Goal: Information Seeking & Learning: Learn about a topic

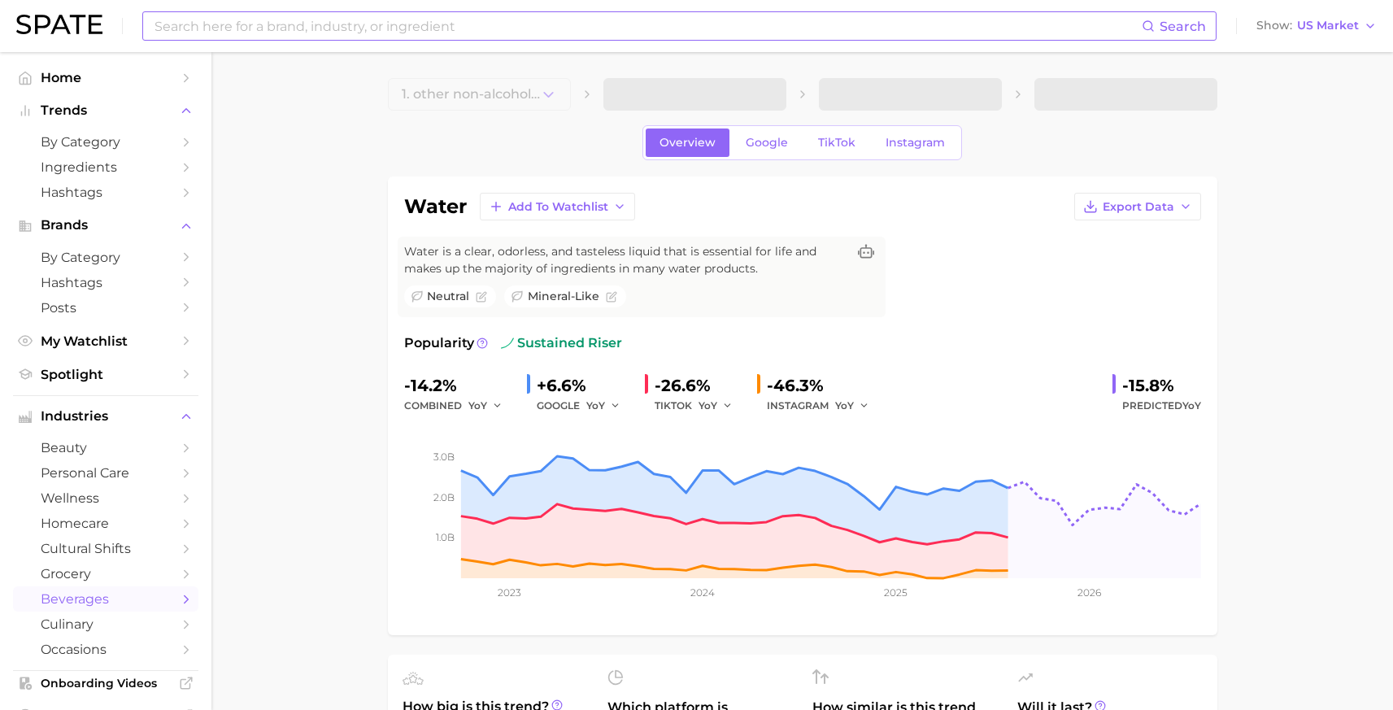
click at [320, 30] on input at bounding box center [647, 26] width 989 height 28
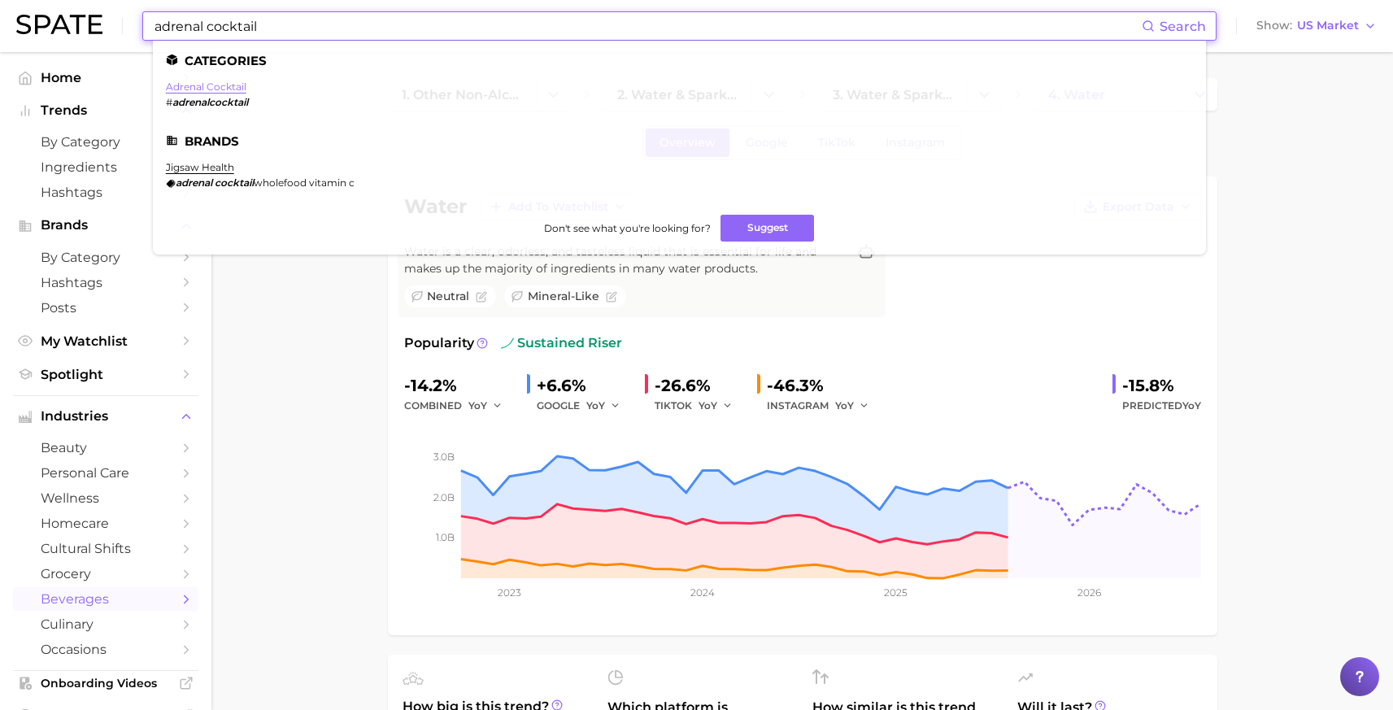
click at [224, 88] on link "adrenal cocktail" at bounding box center [206, 87] width 81 height 12
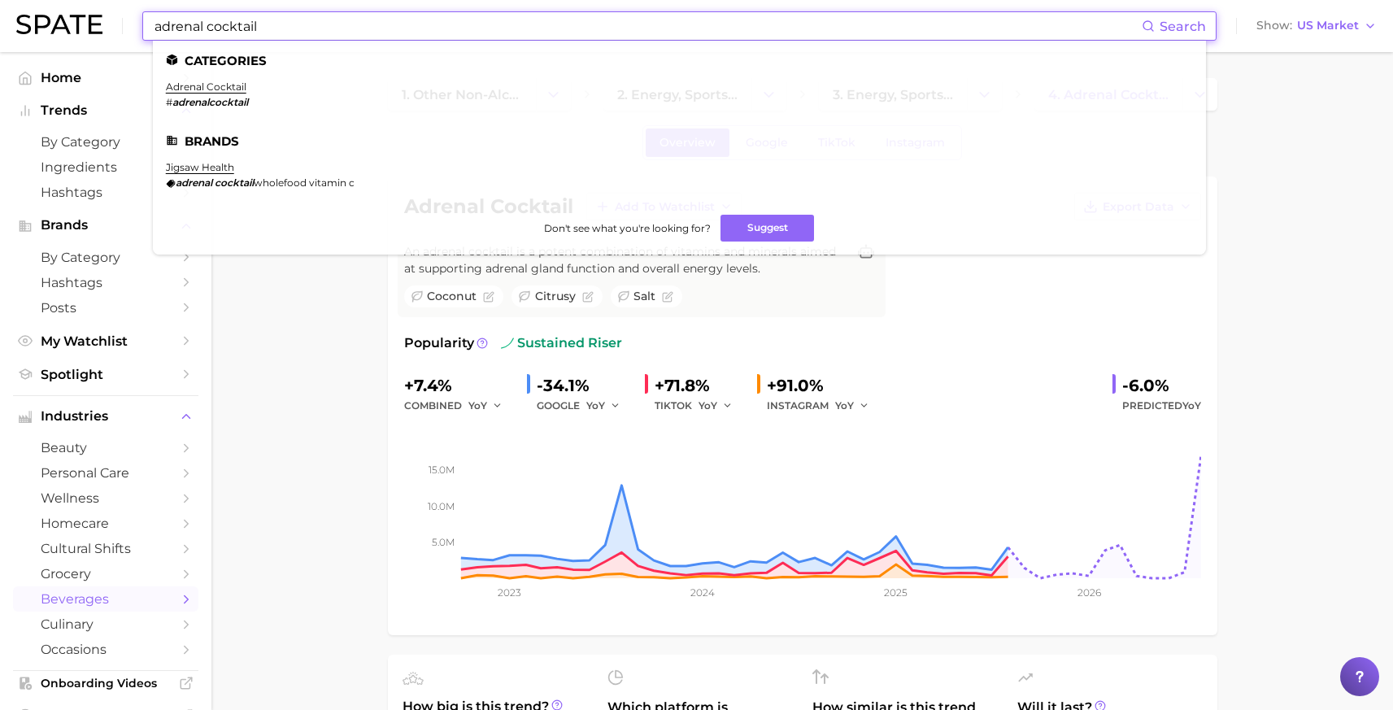
click at [287, 12] on input "adrenal cocktail" at bounding box center [647, 26] width 989 height 28
click at [292, 25] on input "adrenal cocktail" at bounding box center [647, 26] width 989 height 28
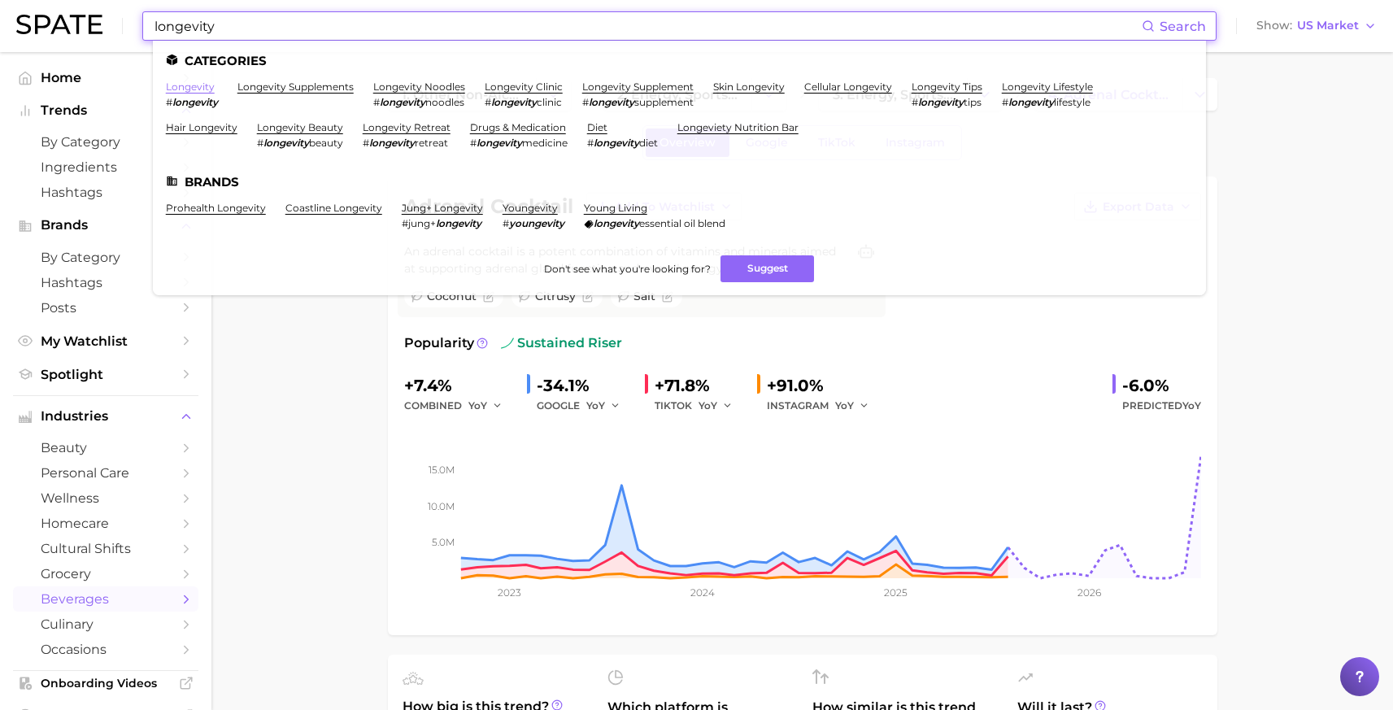
type input "longevity"
click at [194, 84] on link "longevity" at bounding box center [190, 87] width 49 height 12
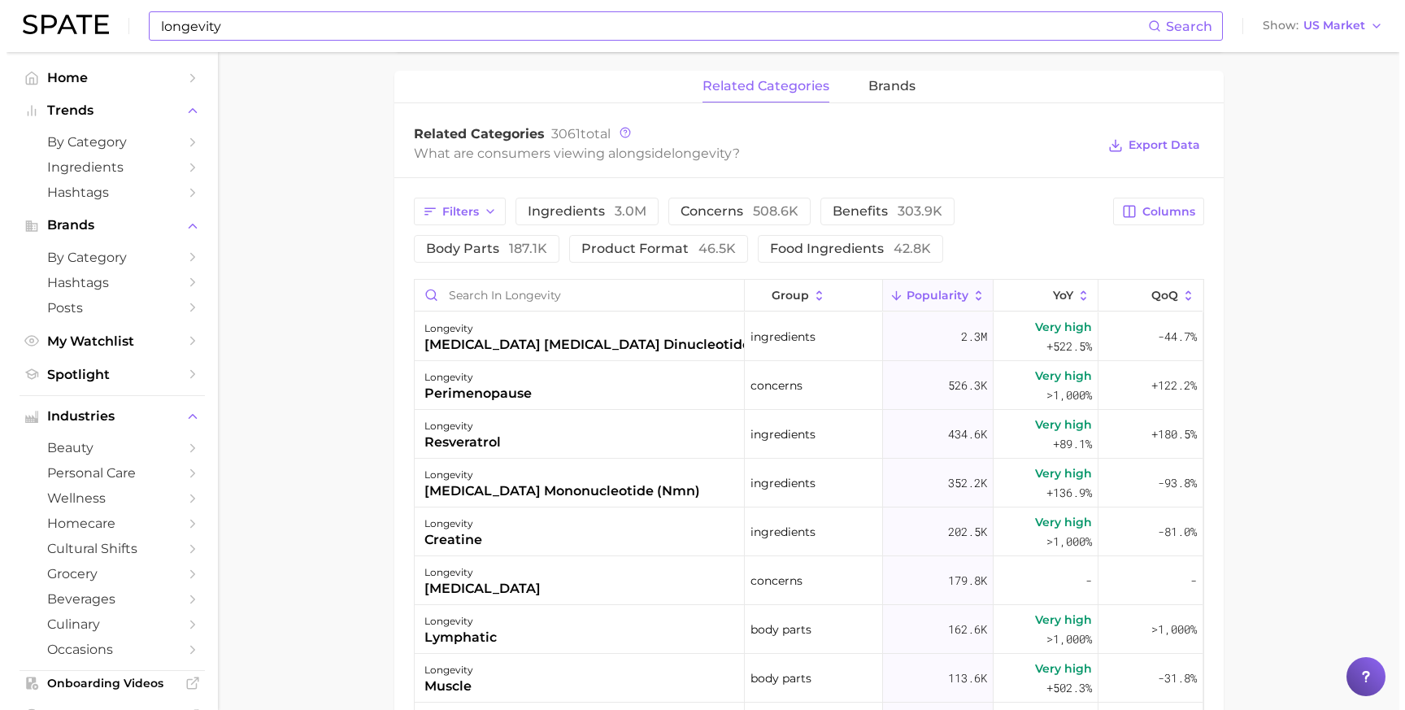
scroll to position [731, 0]
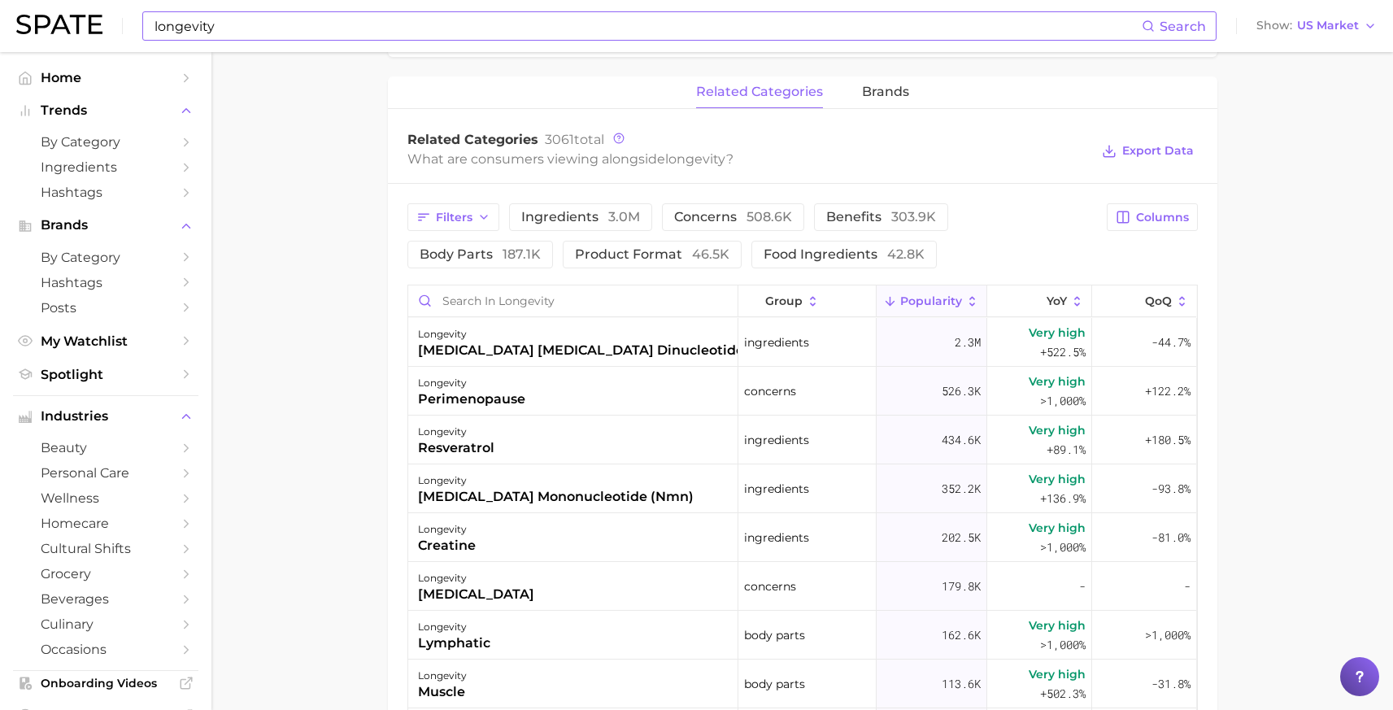
drag, startPoint x: 520, startPoint y: 452, endPoint x: 332, endPoint y: 438, distance: 188.5
click at [363, 446] on main "longevity Overview Google TikTok Instagram longevity Add to Watchlist Export Da…" at bounding box center [802, 208] width 1182 height 1775
click at [440, 438] on div "resveratrol" at bounding box center [456, 448] width 76 height 20
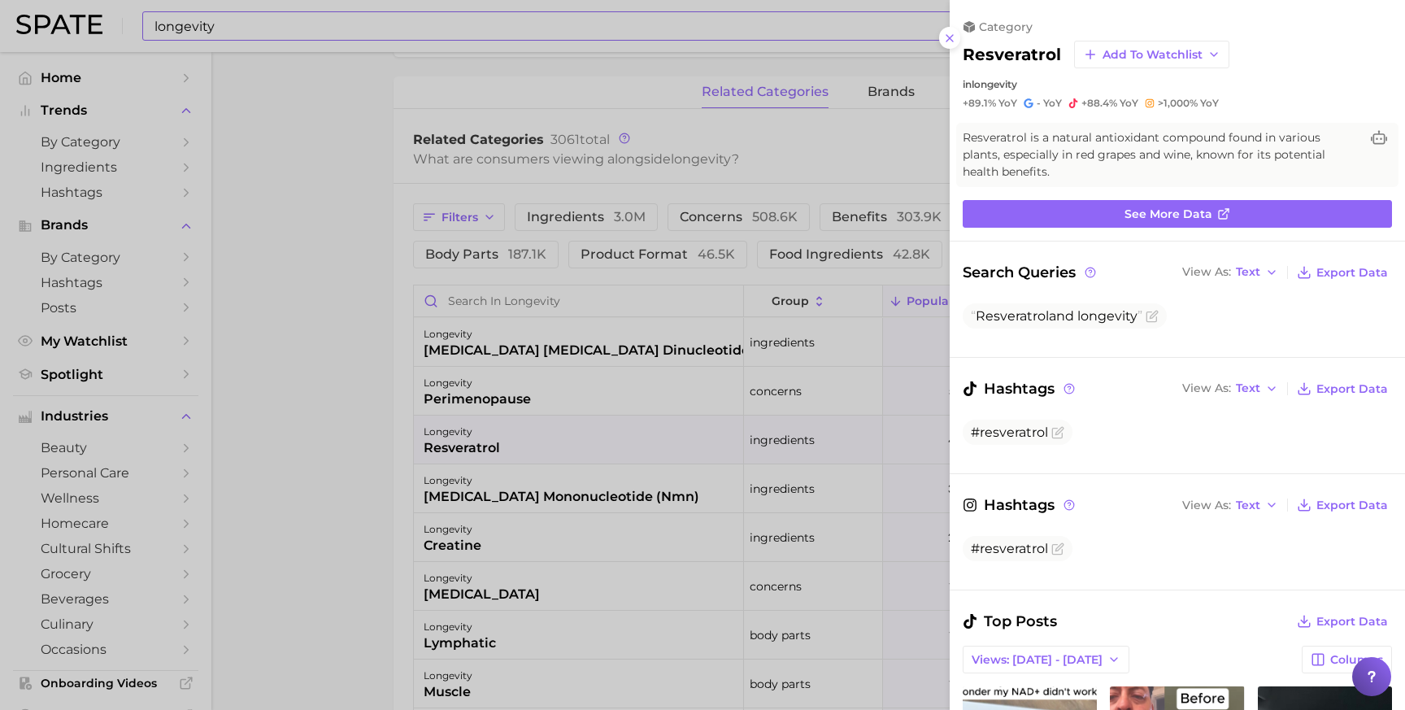
scroll to position [0, 0]
click at [998, 55] on h2 "resveratrol" at bounding box center [1012, 55] width 98 height 20
copy h2 "resveratrol"
